Goal: Task Accomplishment & Management: Manage account settings

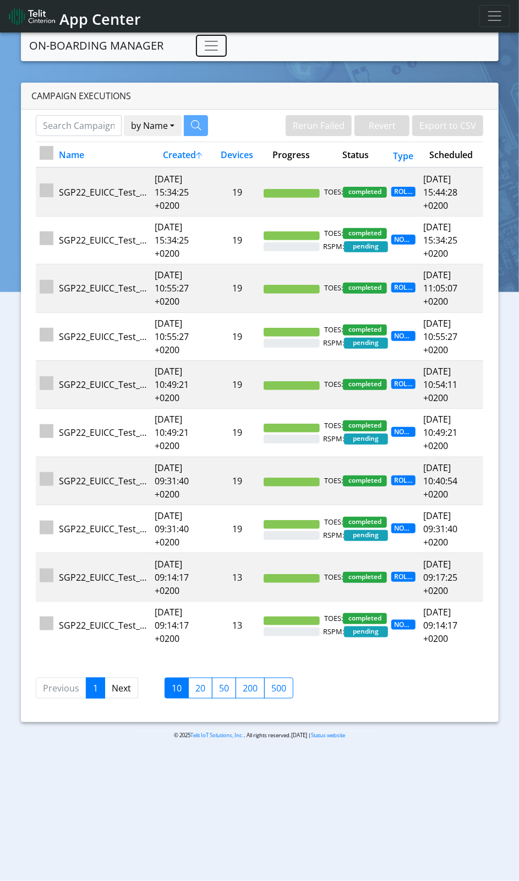
click at [215, 47] on span "Toggle navigation" at bounding box center [211, 45] width 17 height 17
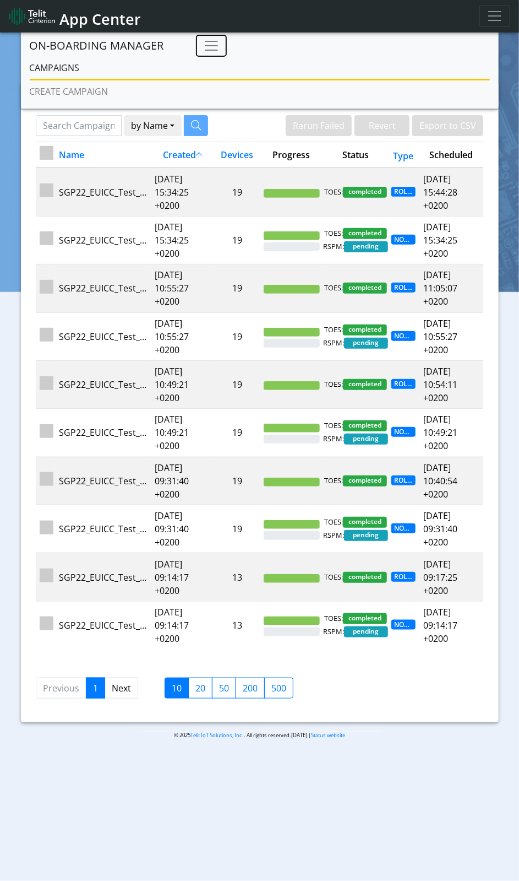
click at [215, 47] on span "Toggle navigation" at bounding box center [211, 45] width 17 height 17
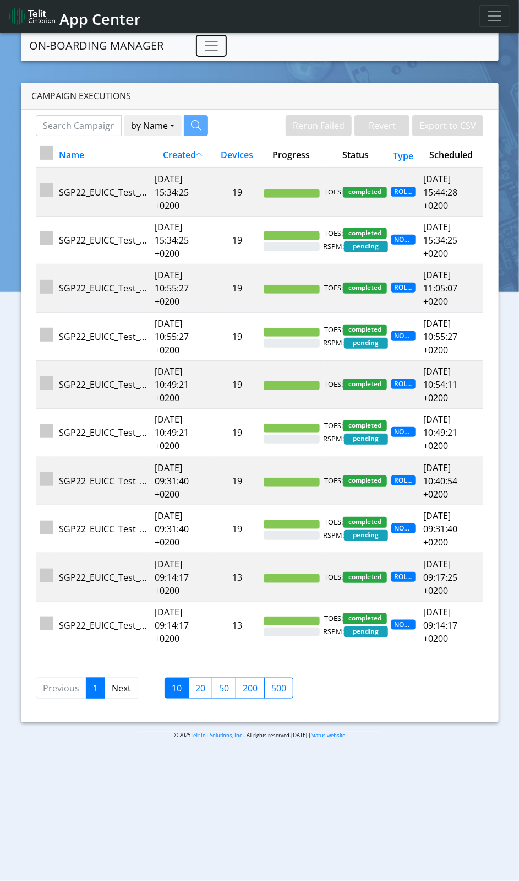
click at [220, 51] on button "Toggle navigation" at bounding box center [211, 46] width 31 height 22
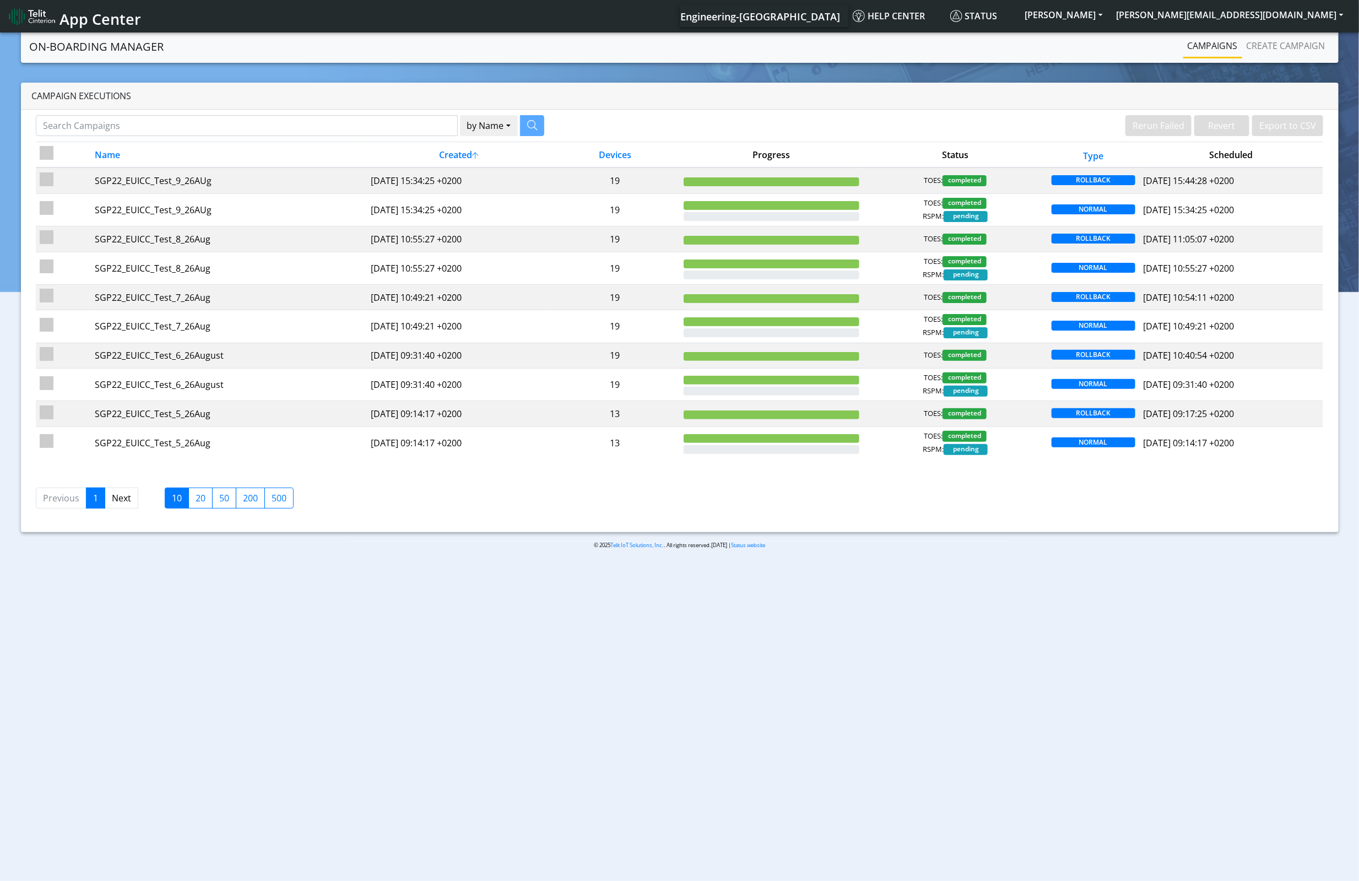
click at [45, 148] on input "checkbox" at bounding box center [47, 153] width 14 height 14
checkbox input "true"
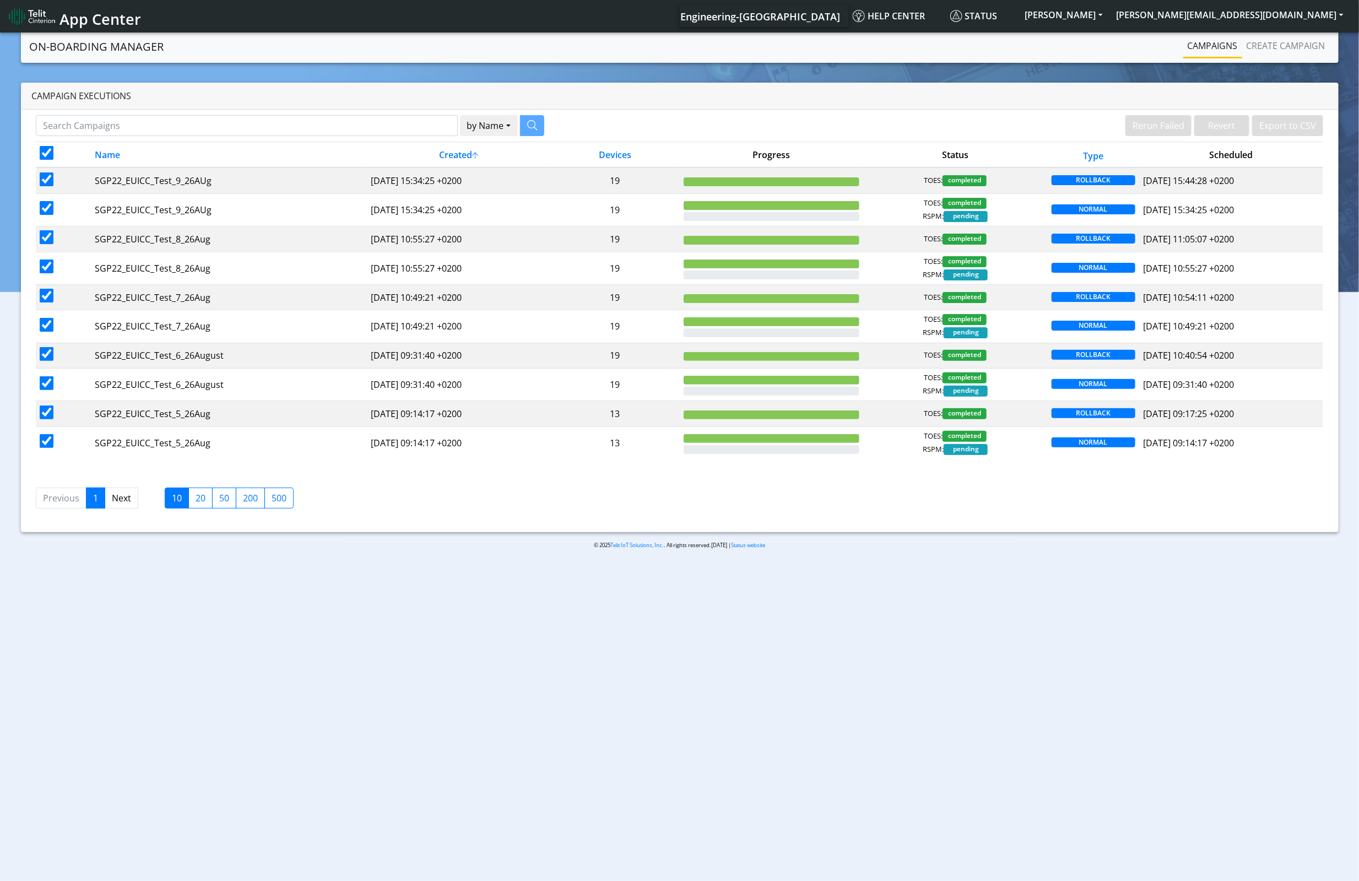
checkbox input "true"
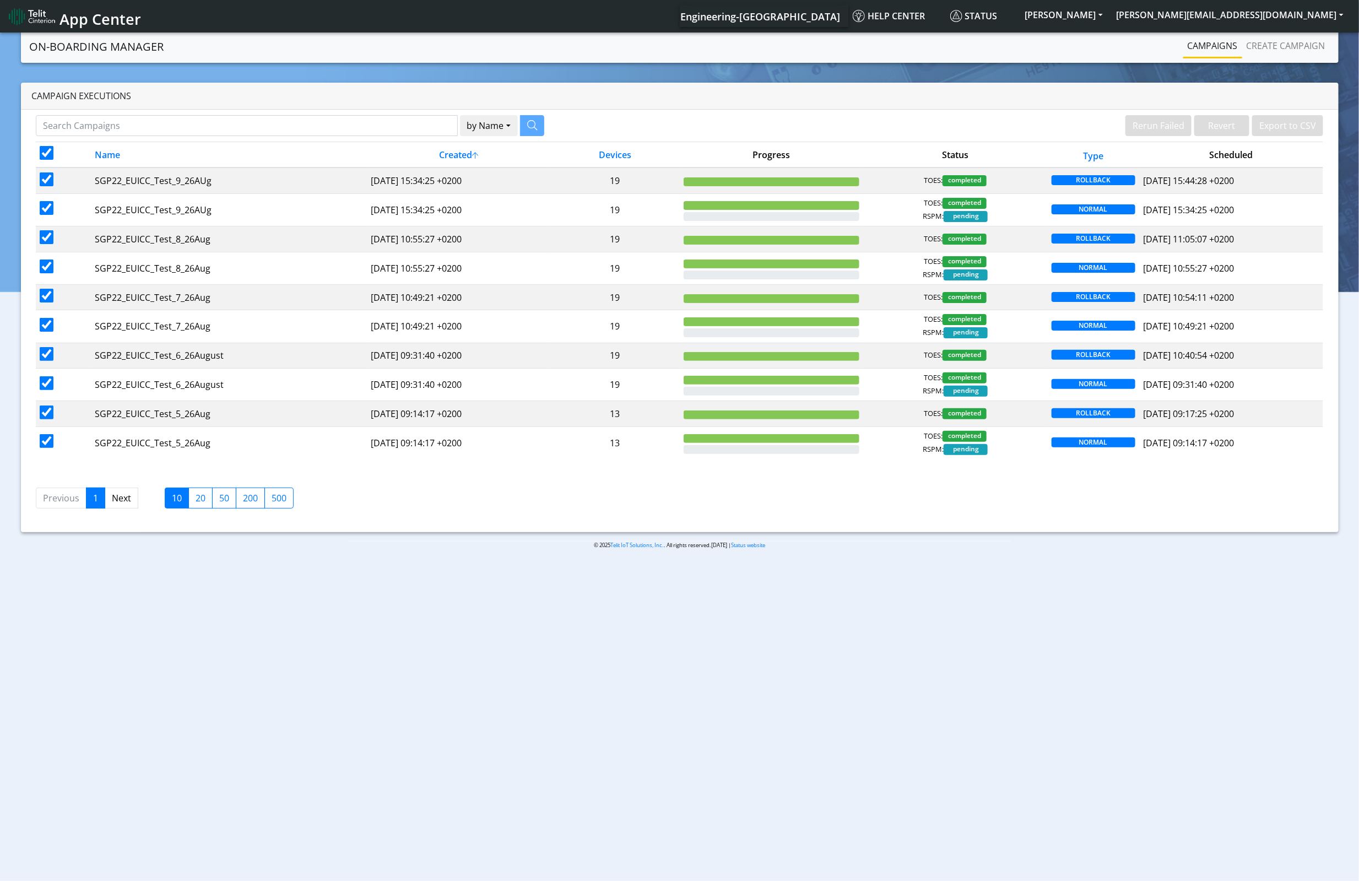
checkbox input "true"
click at [44, 158] on input "checkbox" at bounding box center [47, 153] width 14 height 14
checkbox input "false"
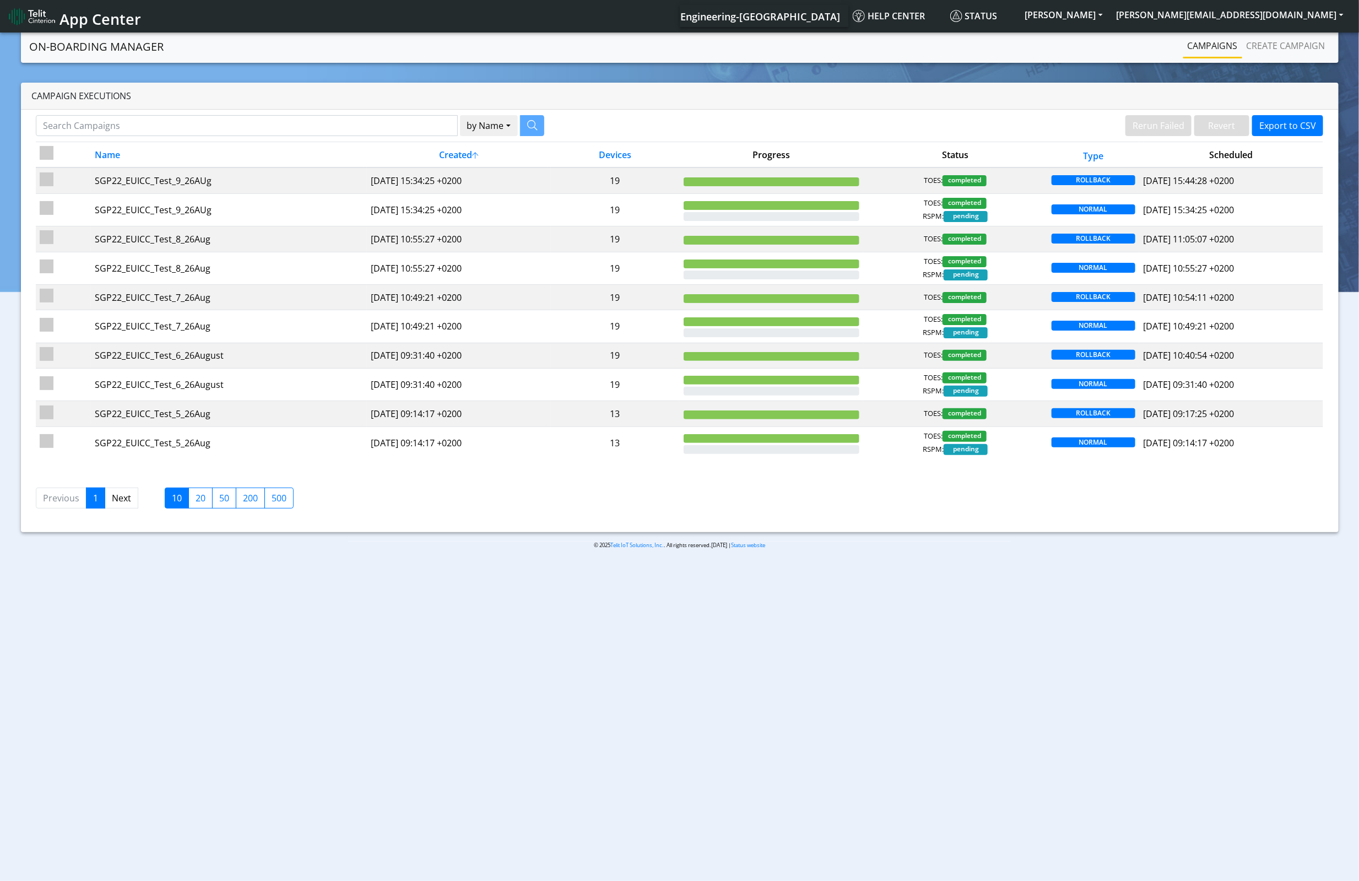
checkbox input "false"
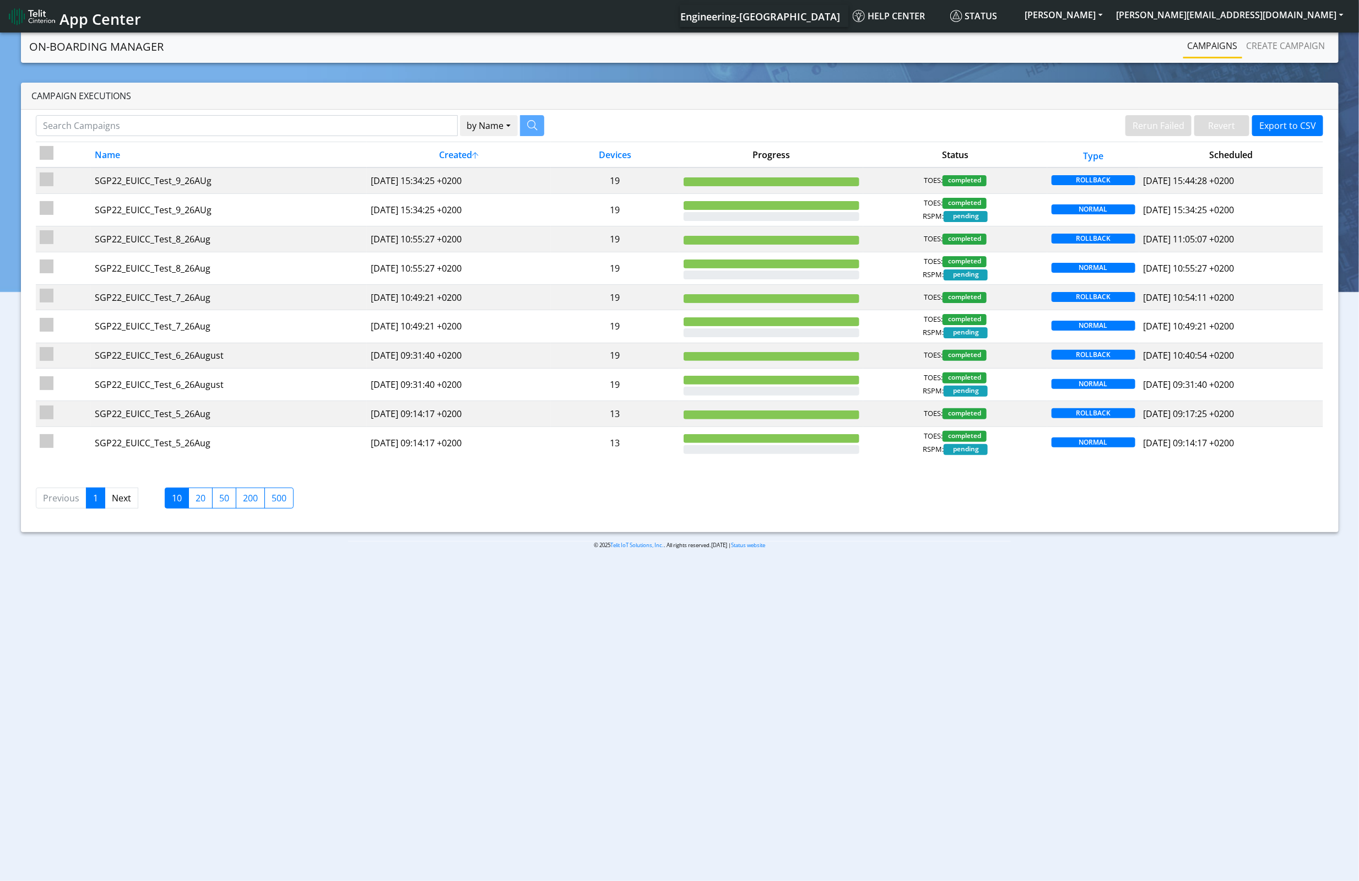
checkbox input "false"
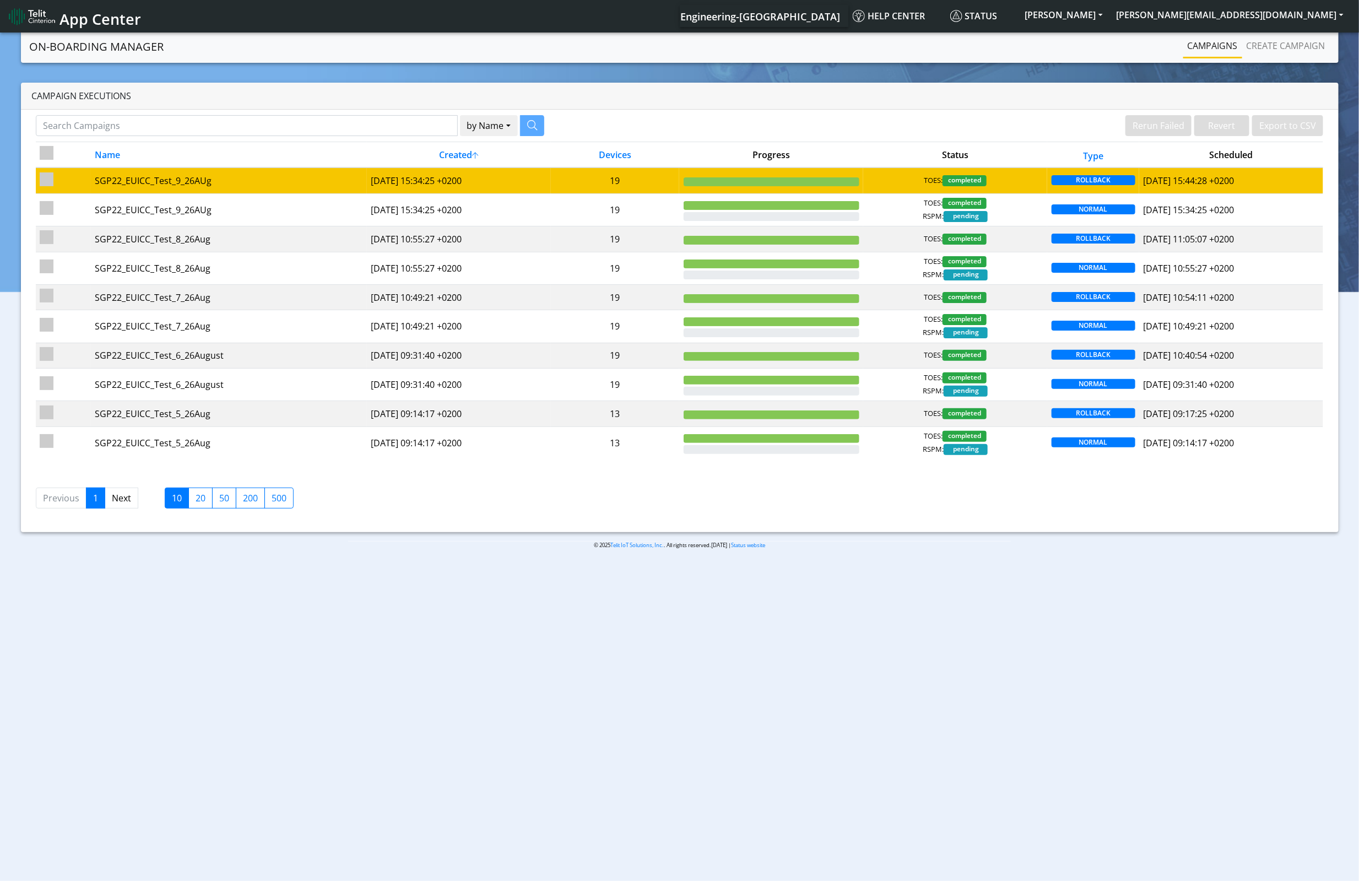
click at [44, 190] on td at bounding box center [63, 180] width 55 height 26
click at [44, 173] on input "checkbox" at bounding box center [47, 179] width 14 height 14
checkbox input "true"
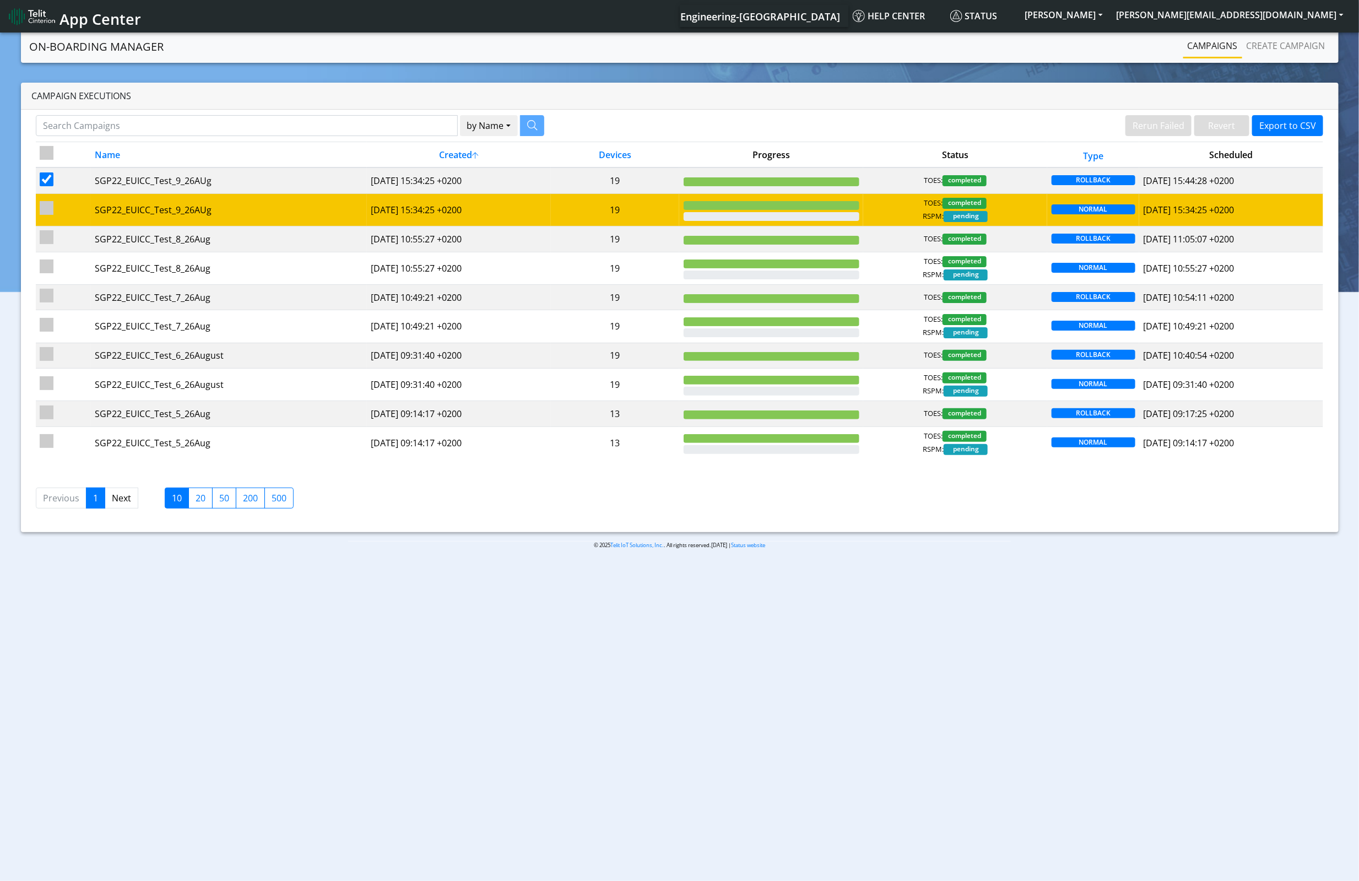
click at [42, 201] on input "checkbox" at bounding box center [47, 208] width 14 height 14
checkbox input "true"
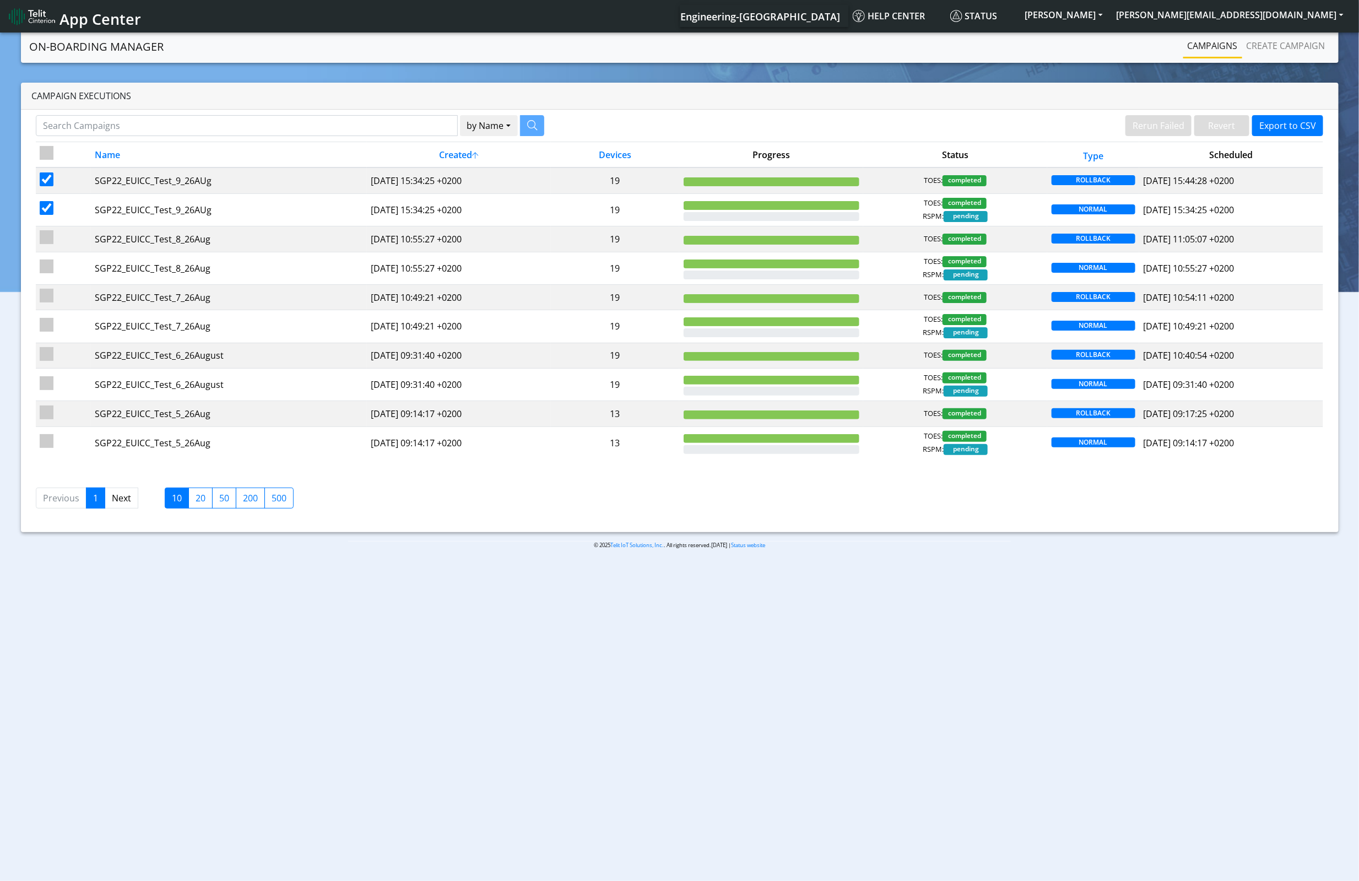
drag, startPoint x: 46, startPoint y: 156, endPoint x: 50, endPoint y: 166, distance: 10.4
click at [46, 158] on input "checkbox" at bounding box center [47, 153] width 14 height 14
checkbox input "true"
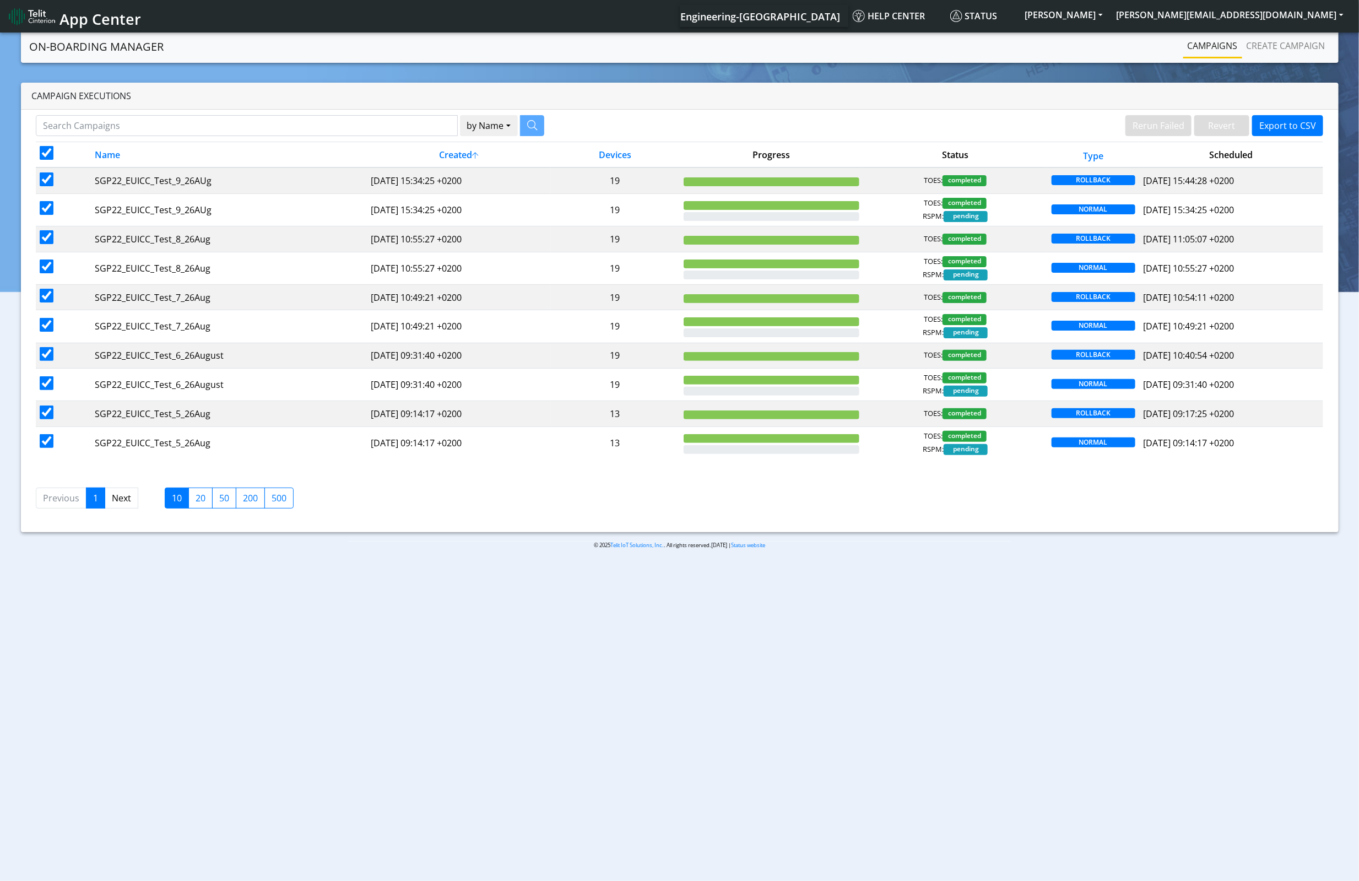
checkbox input "true"
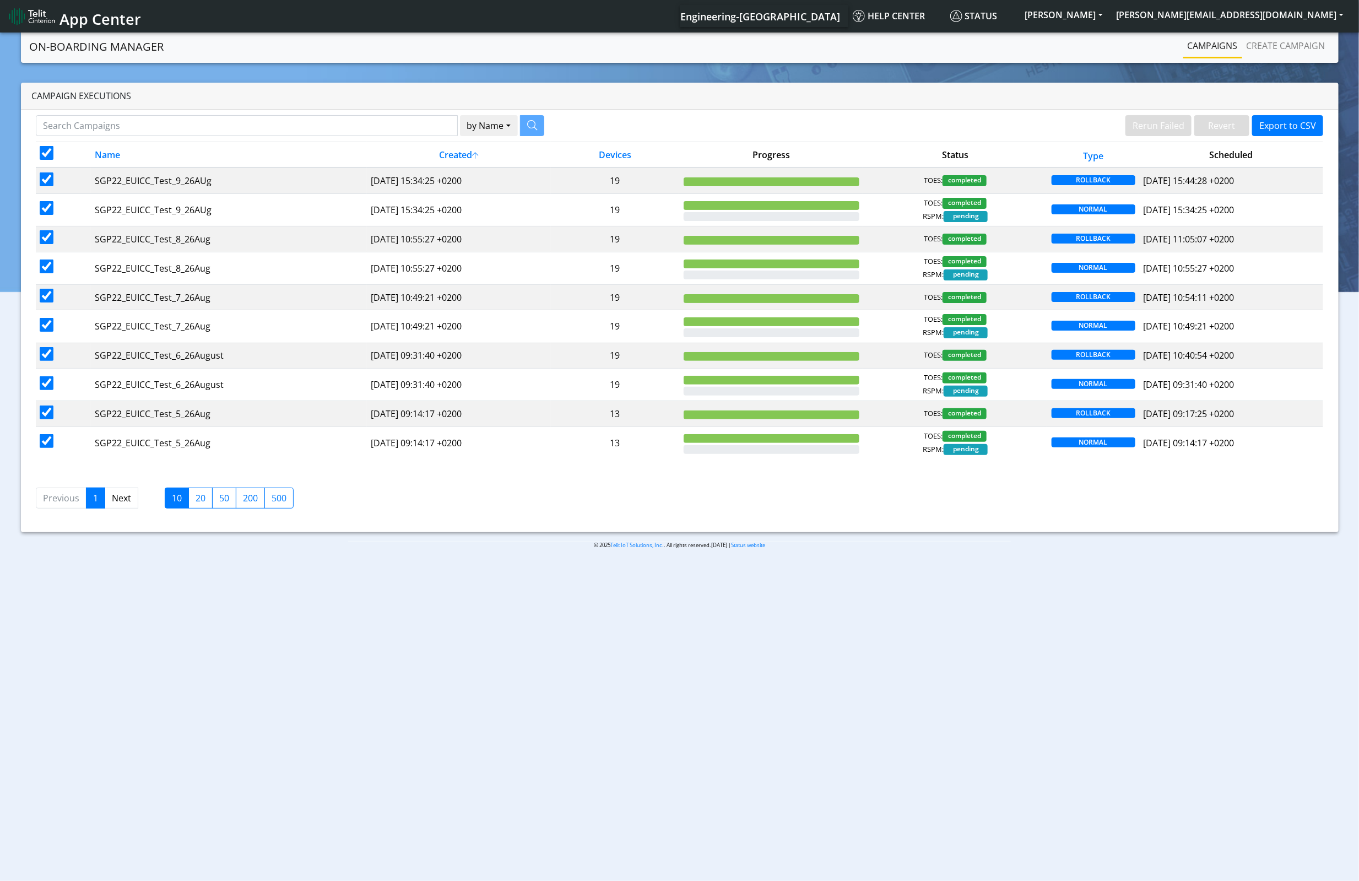
checkbox input "true"
